Goal: Task Accomplishment & Management: Use online tool/utility

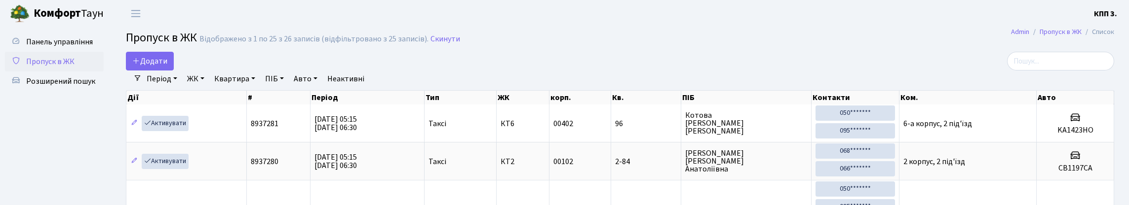
select select "25"
click at [1087, 68] on input "search" at bounding box center [1060, 61] width 107 height 19
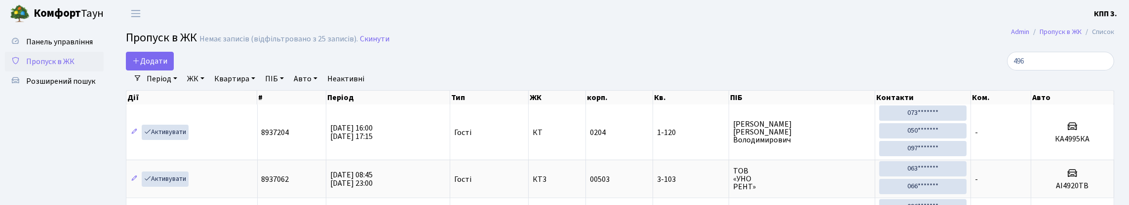
type input "4968"
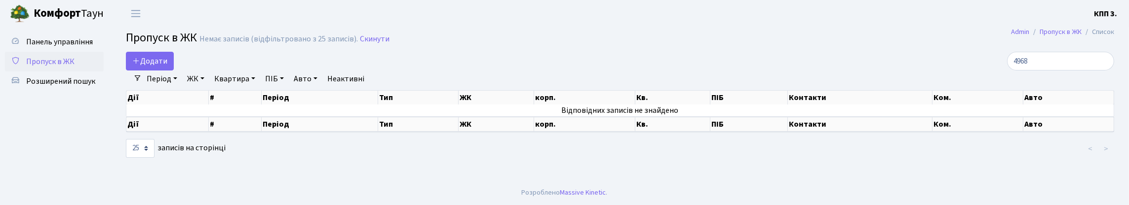
click at [1104, 68] on input "4968" at bounding box center [1060, 61] width 107 height 19
click at [1102, 68] on input "4968" at bounding box center [1060, 61] width 107 height 19
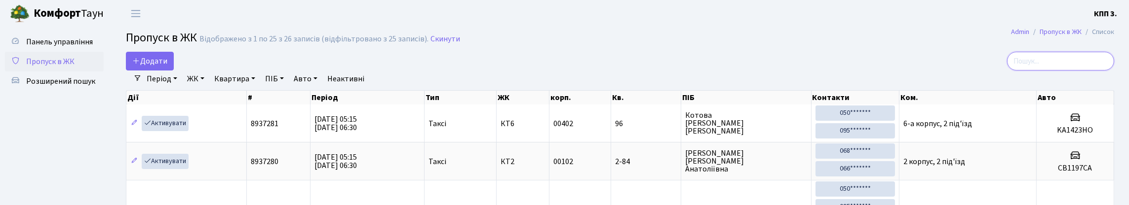
click at [1105, 68] on input "search" at bounding box center [1060, 61] width 107 height 19
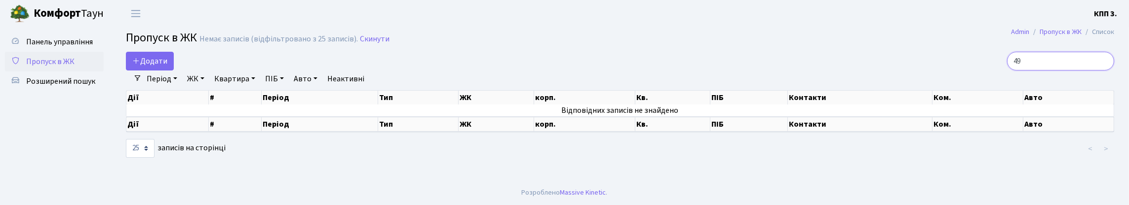
type input "4"
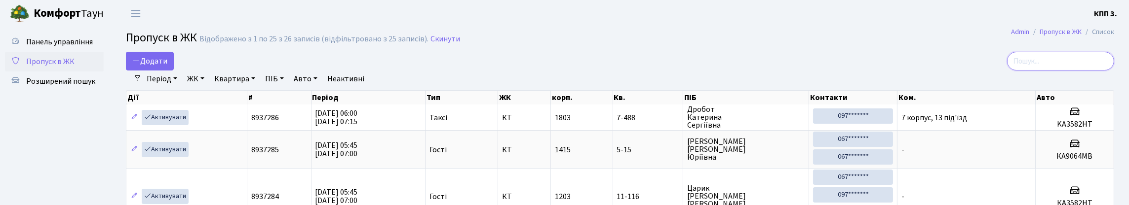
click at [1066, 65] on input "search" at bounding box center [1060, 61] width 107 height 19
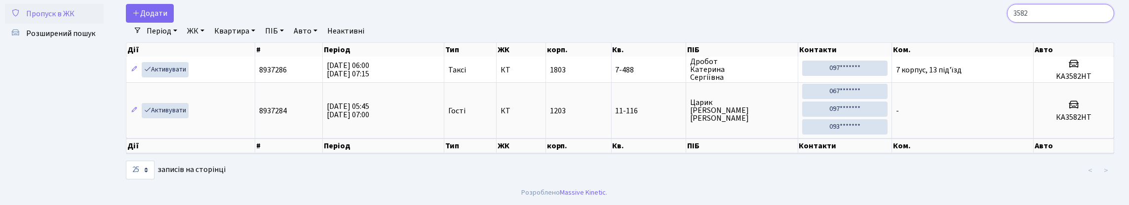
scroll to position [91, 0]
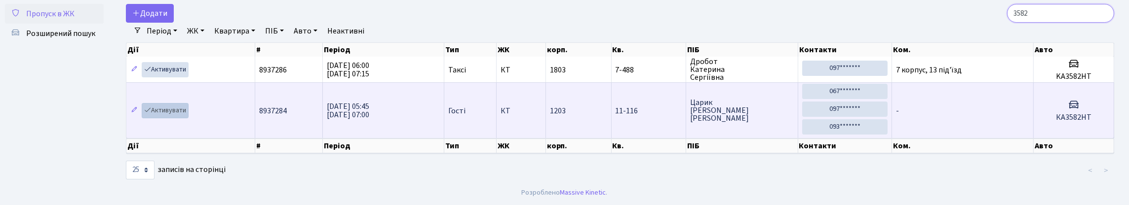
type input "3582"
click at [184, 103] on link "Активувати" at bounding box center [165, 110] width 47 height 15
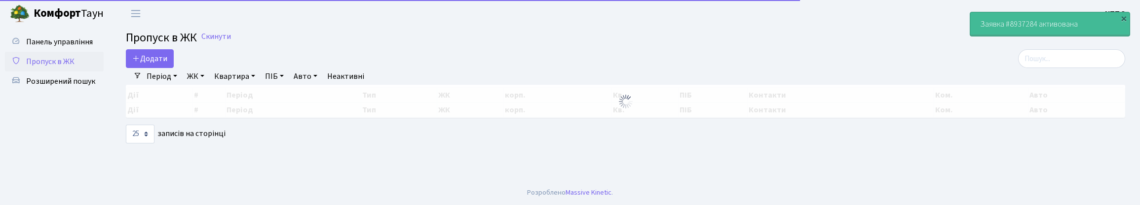
select select "25"
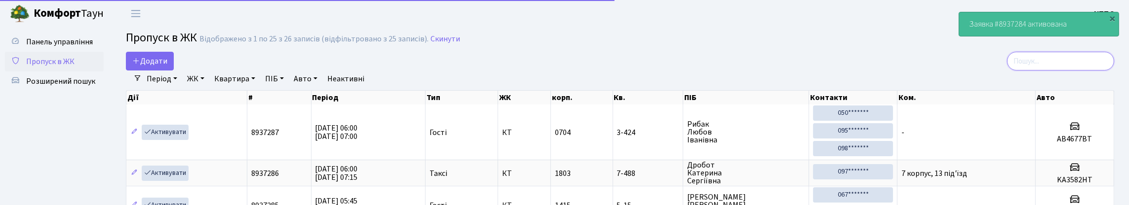
click at [1055, 70] on input "search" at bounding box center [1060, 61] width 107 height 19
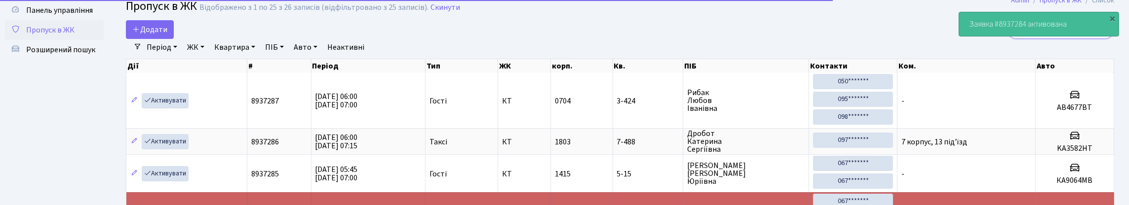
scroll to position [99, 0]
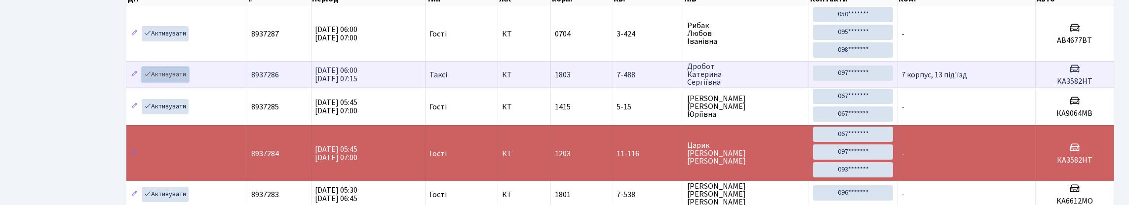
click at [178, 82] on link "Активувати" at bounding box center [165, 74] width 47 height 15
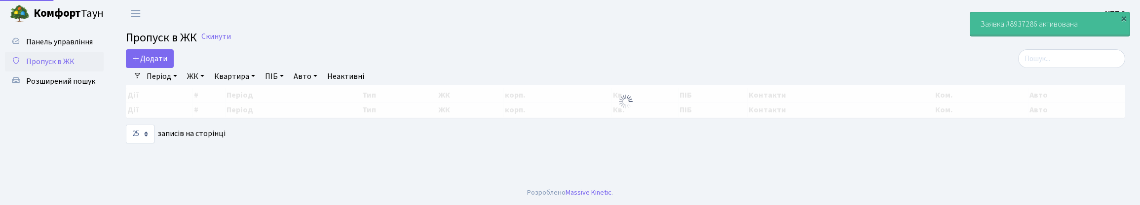
select select "25"
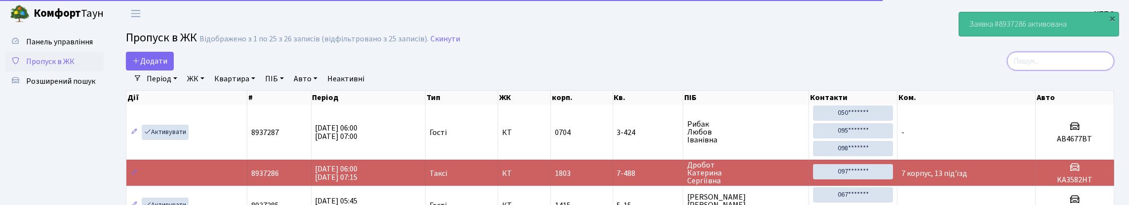
click at [1102, 70] on input "search" at bounding box center [1060, 61] width 107 height 19
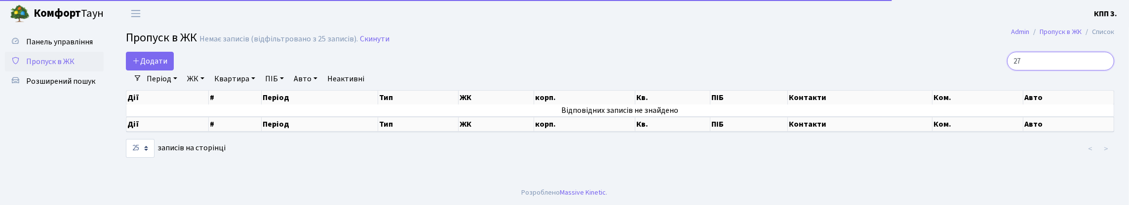
type input "2"
